Goal: Task Accomplishment & Management: Complete application form

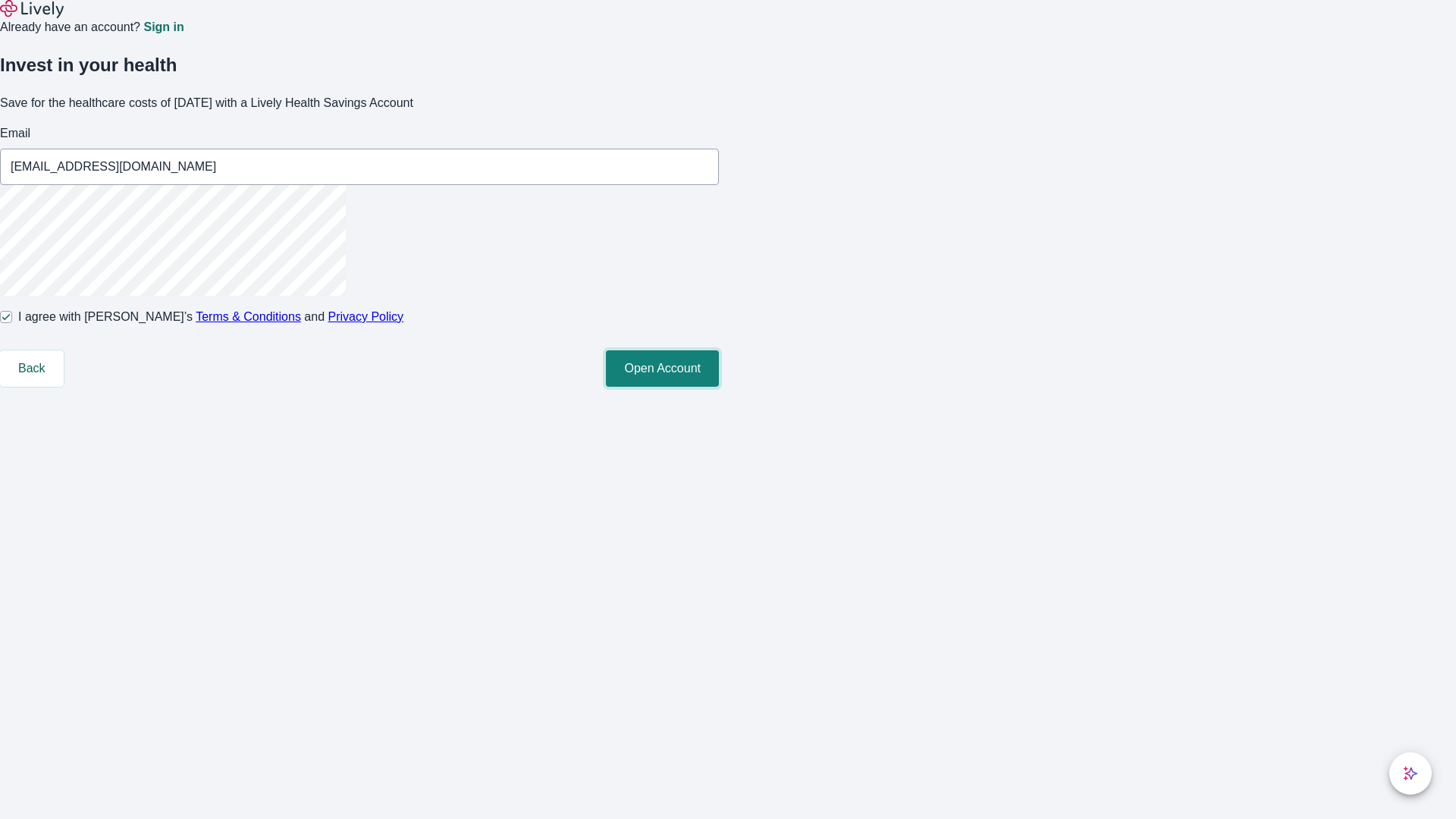
click at [719, 386] on button "Open Account" at bounding box center [662, 368] width 113 height 36
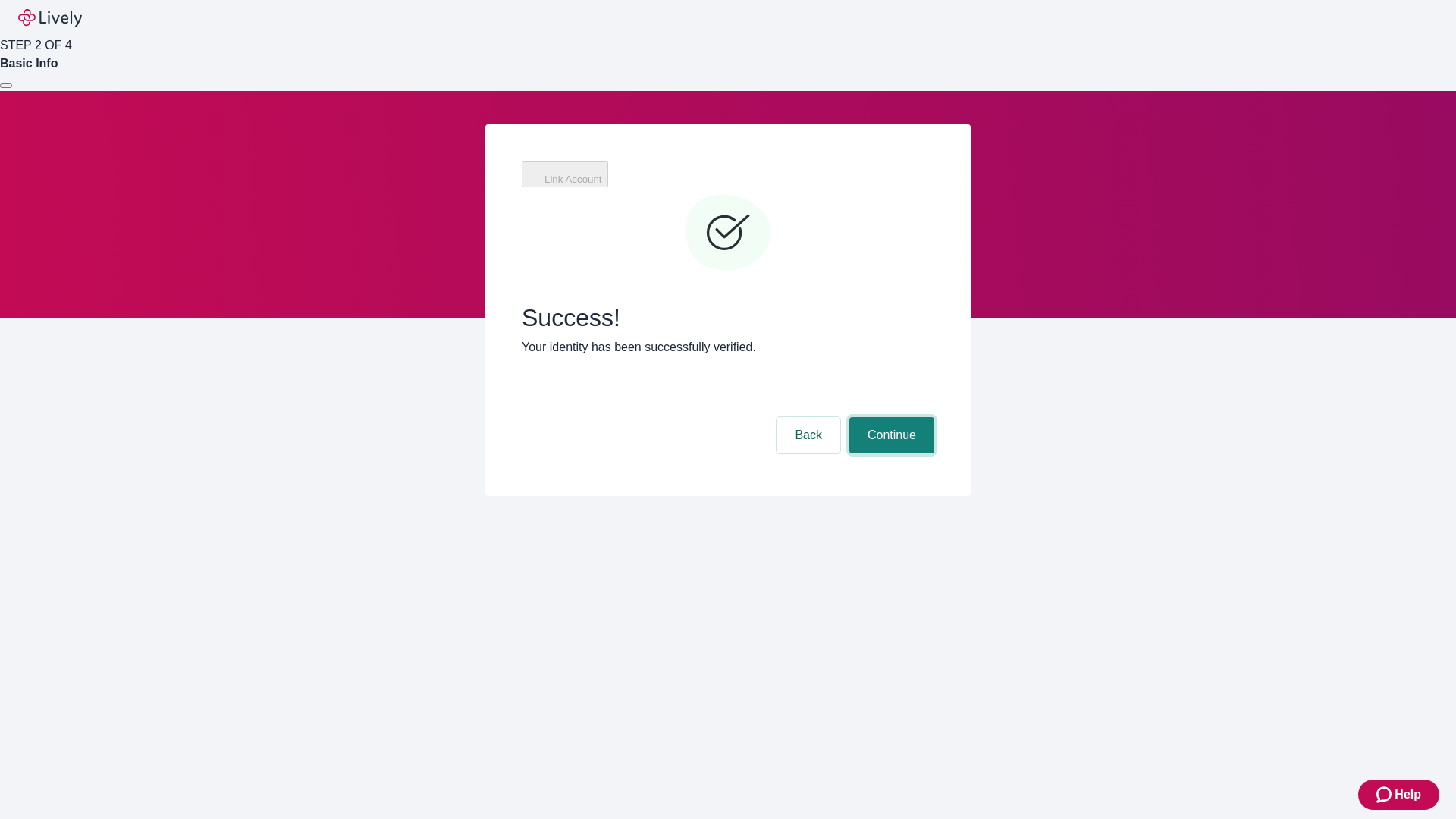
click at [890, 417] on button "Continue" at bounding box center [891, 435] width 85 height 36
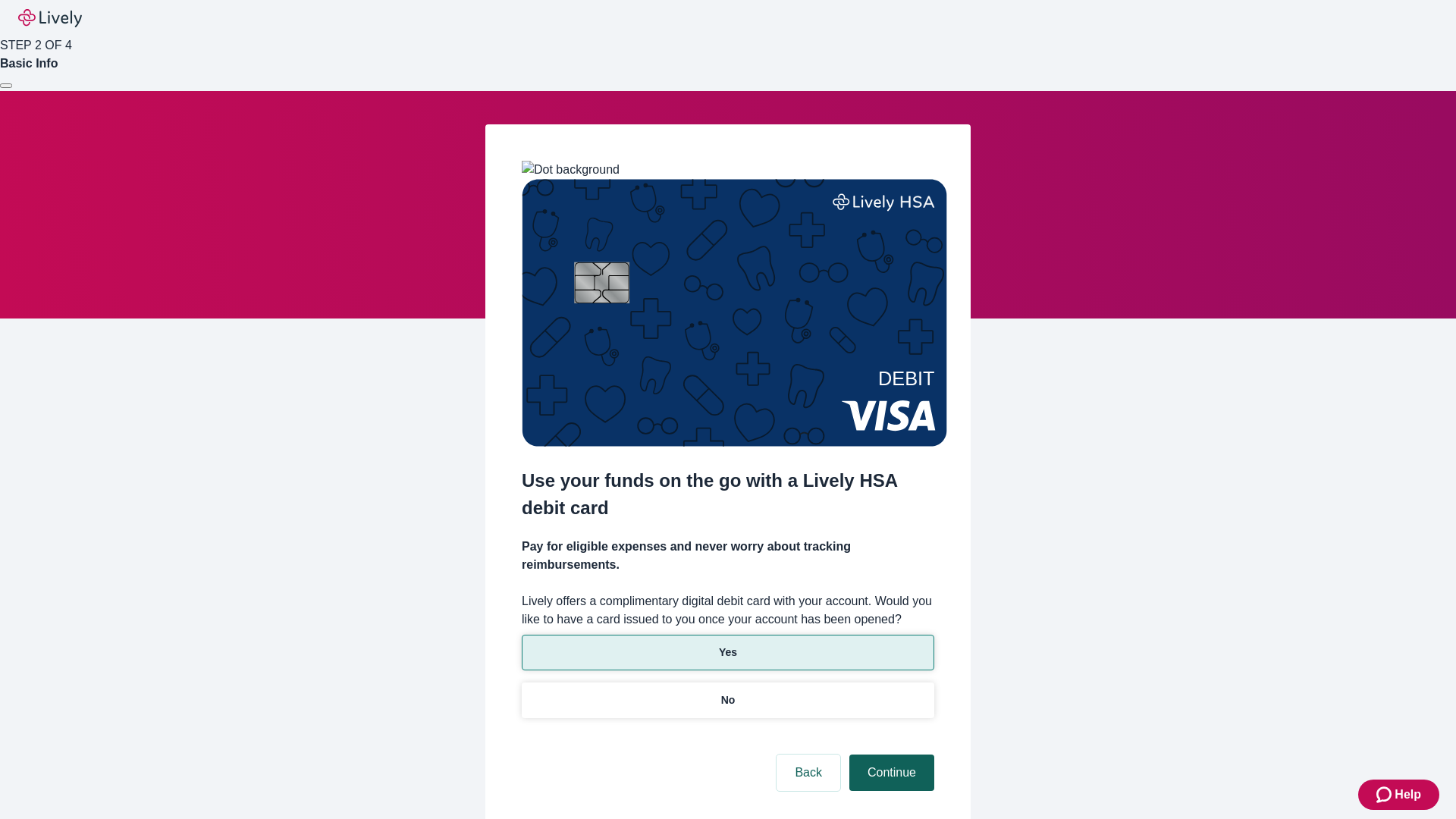
click at [727, 644] on p "Yes" at bounding box center [728, 652] width 18 height 16
click at [890, 754] on button "Continue" at bounding box center [891, 772] width 85 height 36
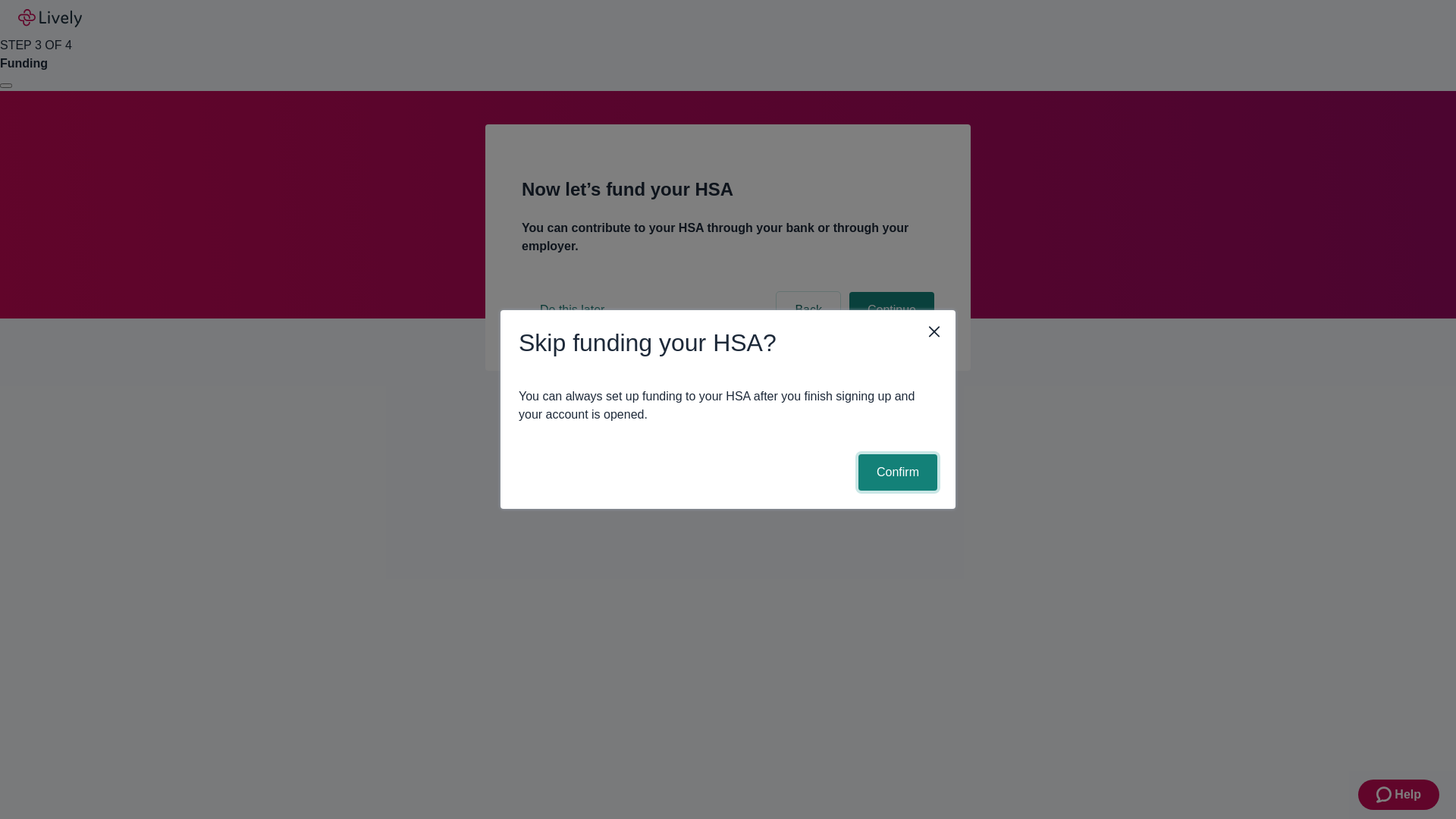
click at [895, 472] on button "Confirm" at bounding box center [897, 471] width 79 height 36
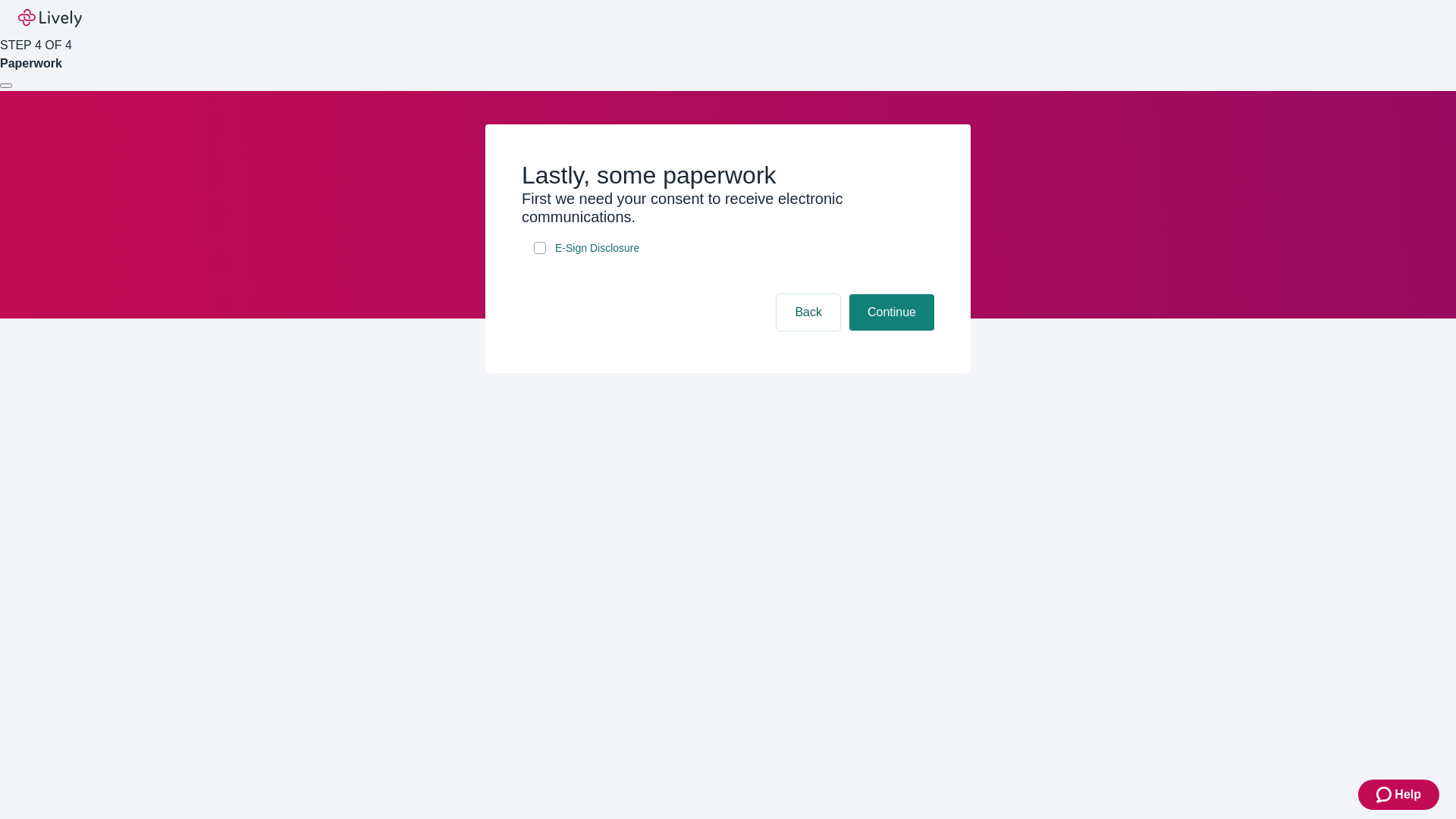
click at [540, 254] on input "E-Sign Disclosure" at bounding box center [540, 247] width 12 height 12
checkbox input "true"
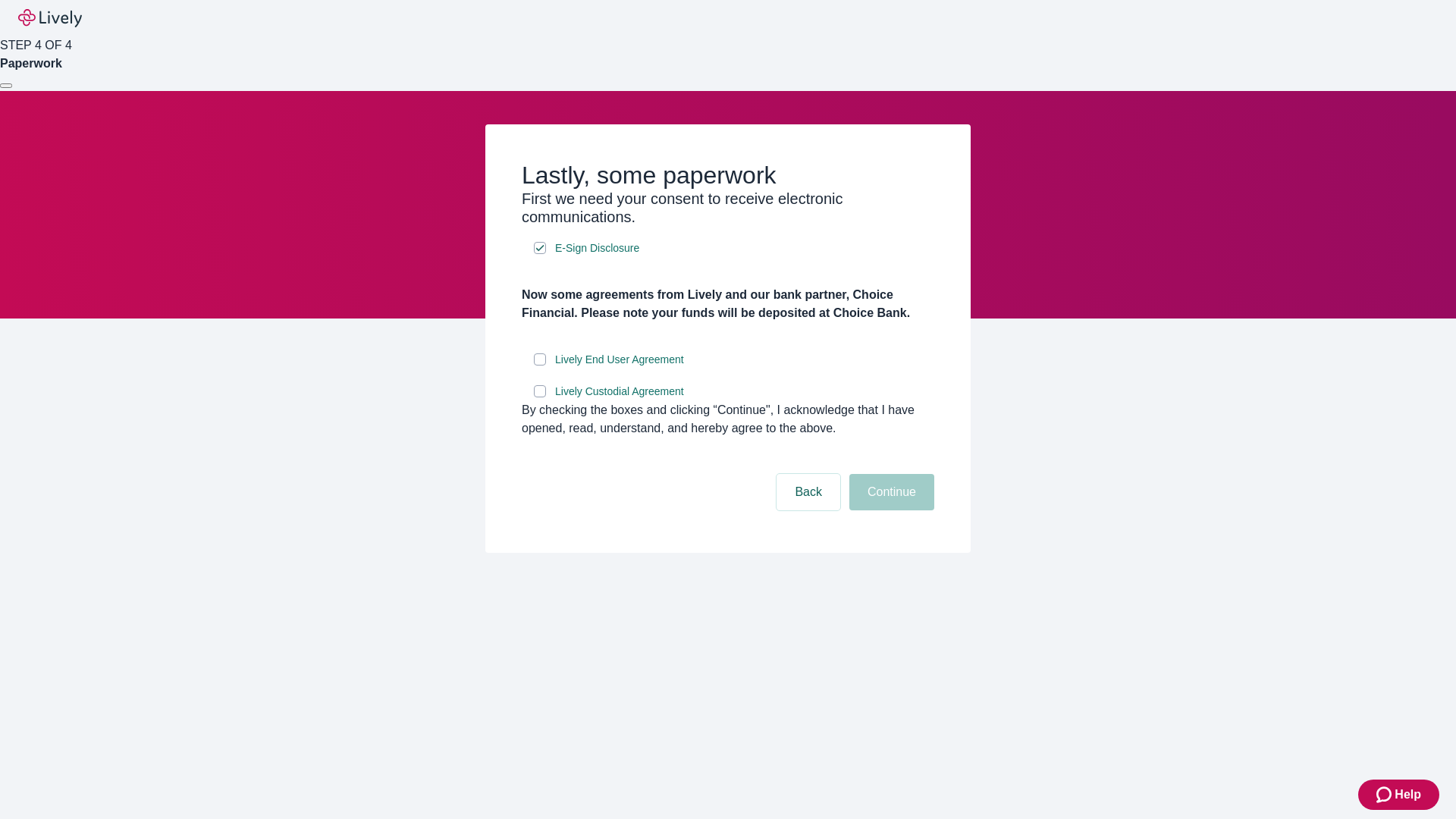
click at [540, 365] on input "Lively End User Agreement" at bounding box center [540, 359] width 12 height 12
checkbox input "true"
click at [540, 397] on input "Lively Custodial Agreement" at bounding box center [540, 390] width 12 height 12
checkbox input "true"
click at [890, 510] on button "Continue" at bounding box center [891, 492] width 85 height 36
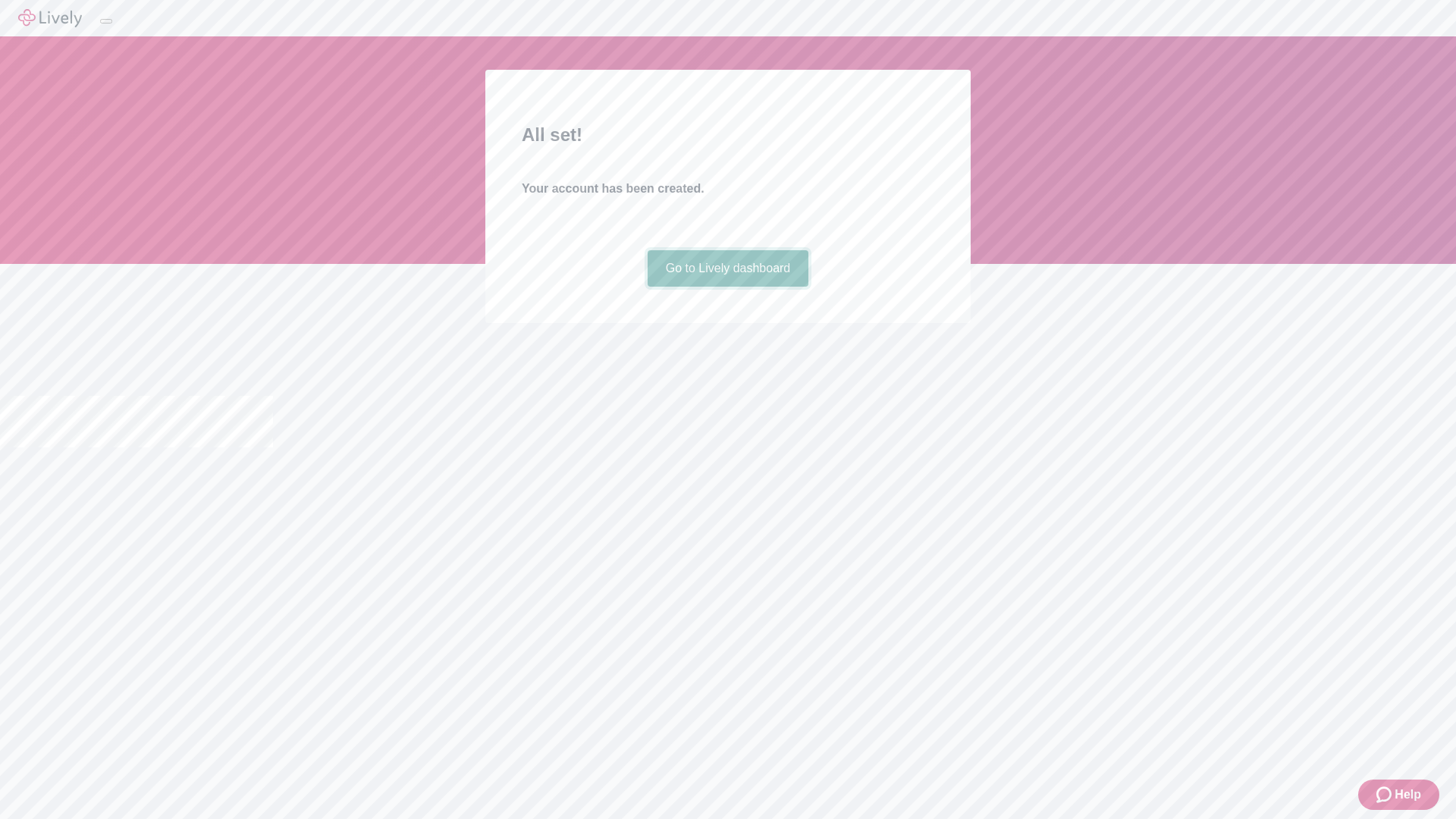
click at [727, 287] on link "Go to Lively dashboard" at bounding box center [728, 268] width 161 height 36
